Goal: Find specific page/section: Find specific page/section

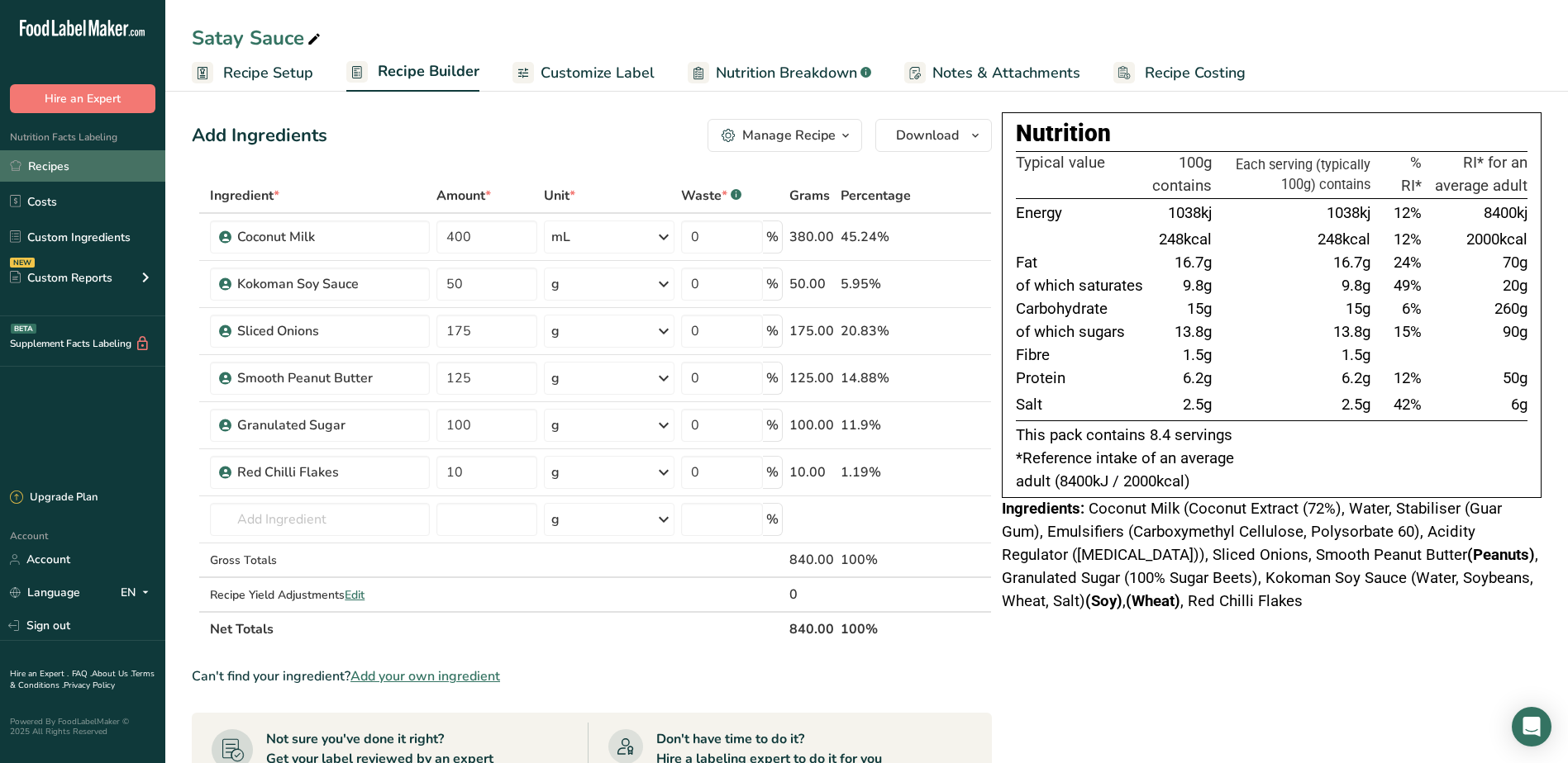
click at [51, 166] on link "Recipes" at bounding box center [83, 165] width 165 height 31
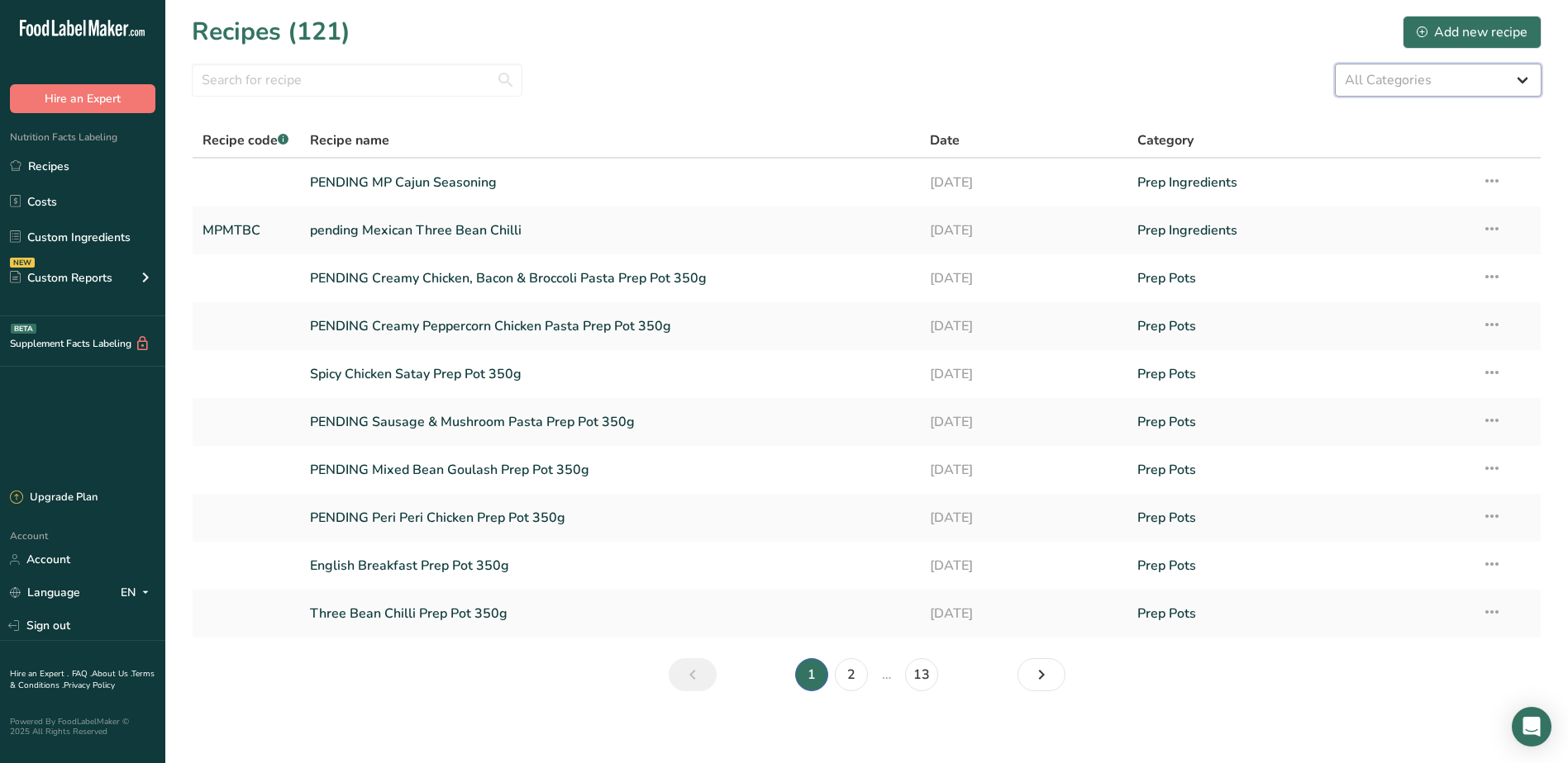
click at [1447, 79] on select "All Categories Baked Goods [GEOGRAPHIC_DATA] Confectionery Cooked Meals, Salads…" at bounding box center [1438, 80] width 207 height 33
select select "2502"
click at [1335, 64] on select "All Categories Baked Goods [GEOGRAPHIC_DATA] Confectionery Cooked Meals, Salads…" at bounding box center [1438, 80] width 207 height 33
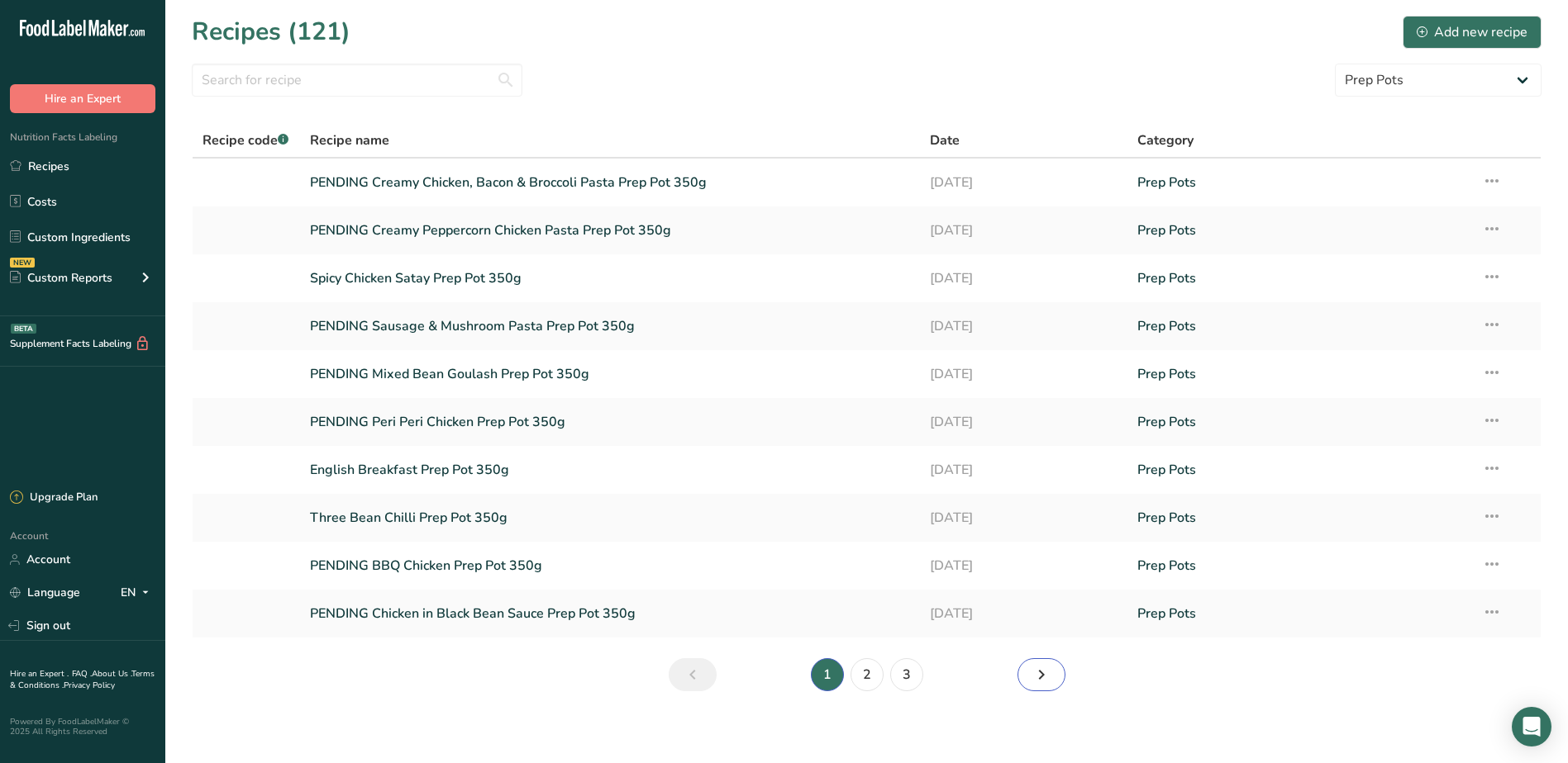
click at [1049, 680] on icon "Next page" at bounding box center [1041, 676] width 20 height 30
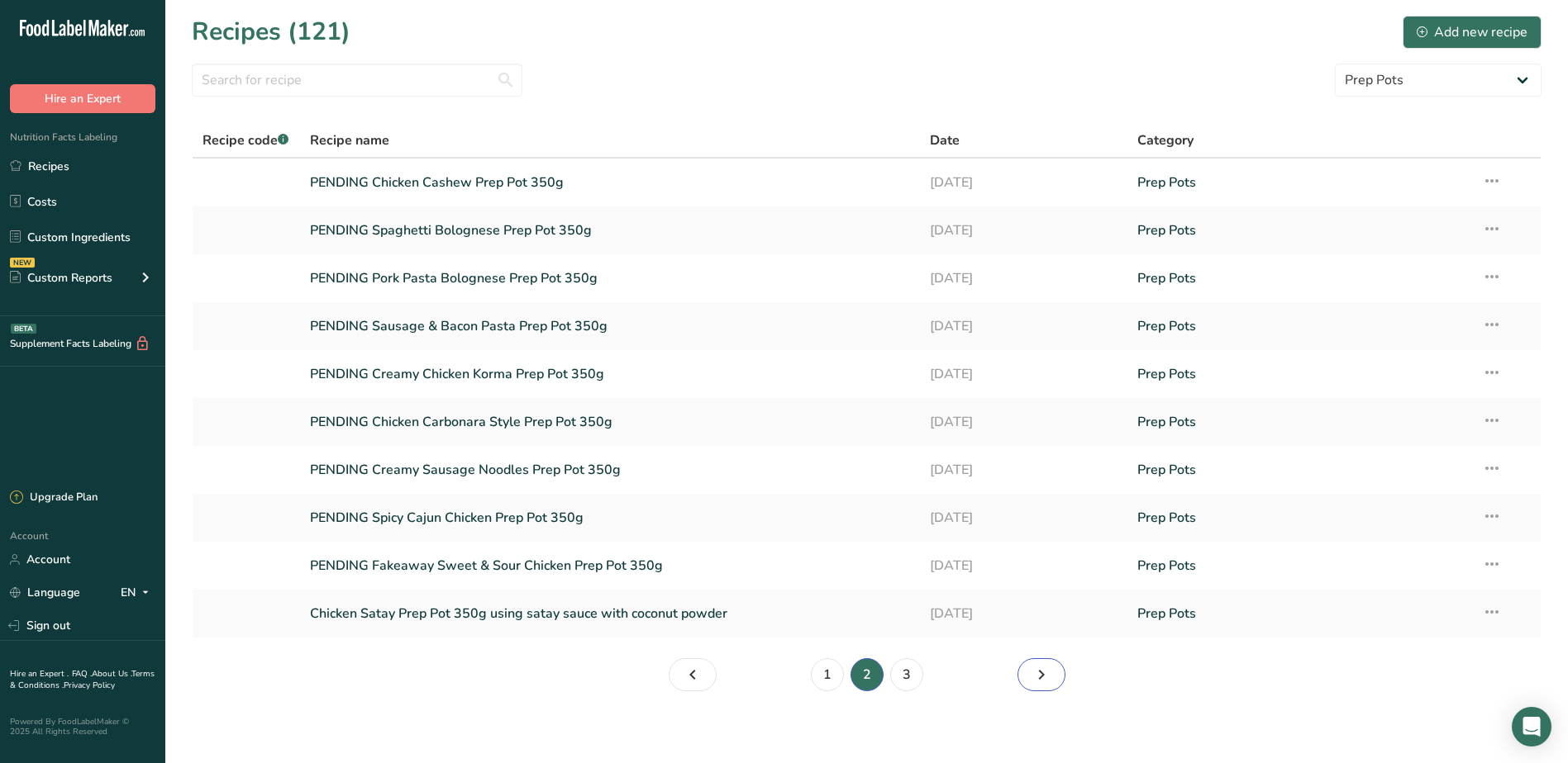
click at [1043, 668] on icon "Page 3." at bounding box center [1041, 676] width 20 height 30
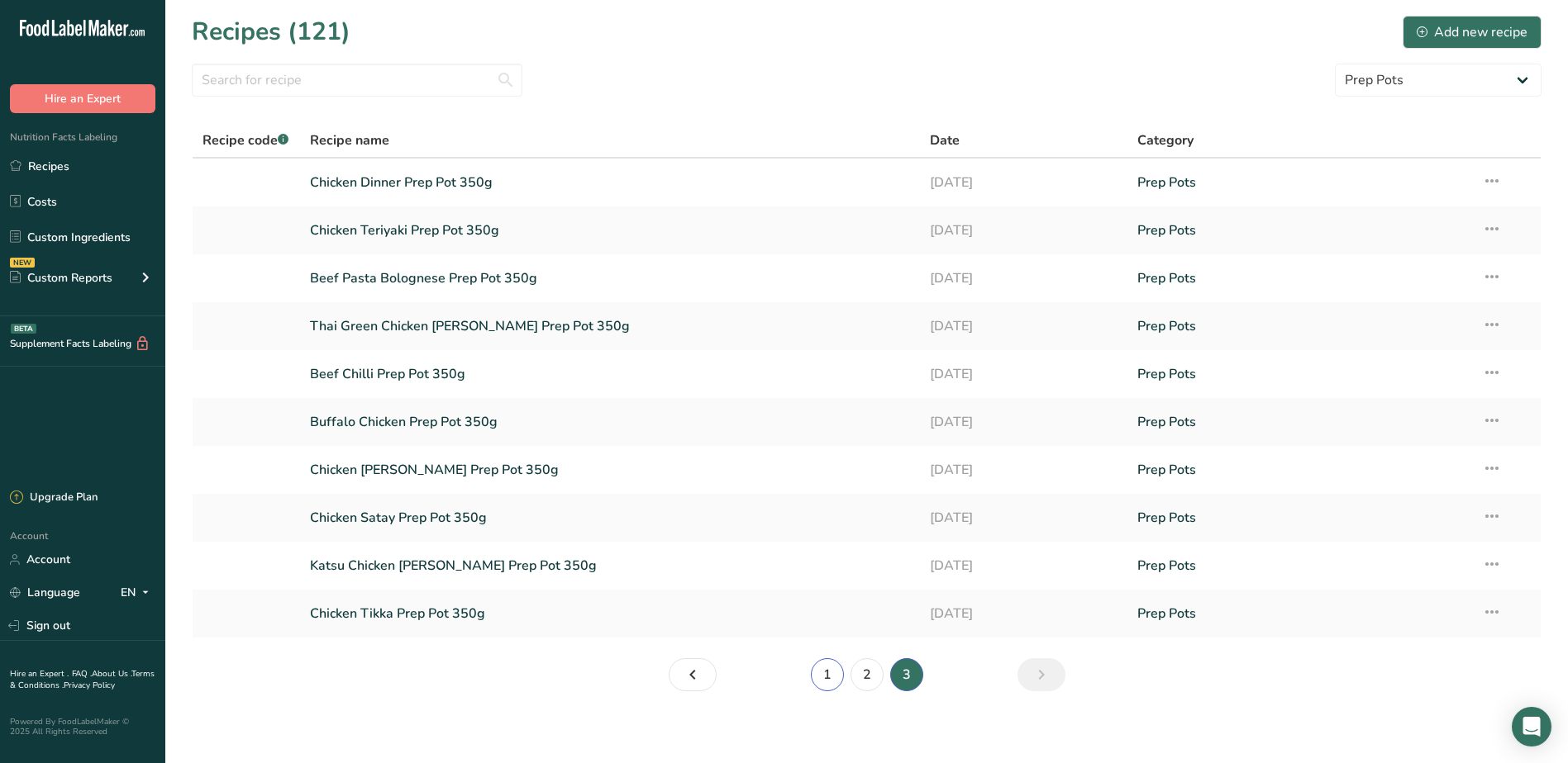
click at [828, 662] on link "1" at bounding box center [827, 675] width 33 height 33
